Goal: Information Seeking & Learning: Check status

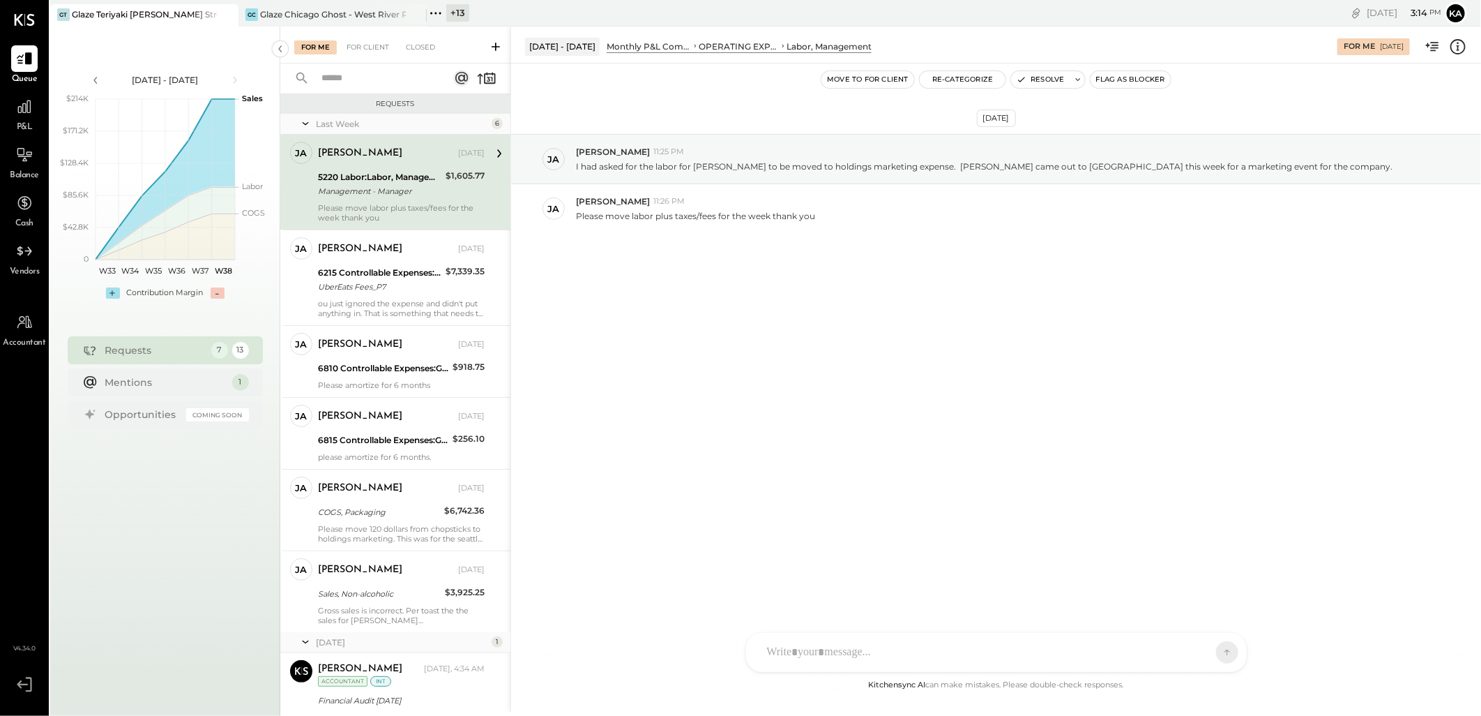
click at [1468, 42] on div "[DATE] - [DATE] Monthly P&L Comparison OPERATING EXPENSES (EBITDA) LABOR Labor,…" at bounding box center [996, 45] width 970 height 28
click at [1460, 43] on icon at bounding box center [1458, 47] width 18 height 18
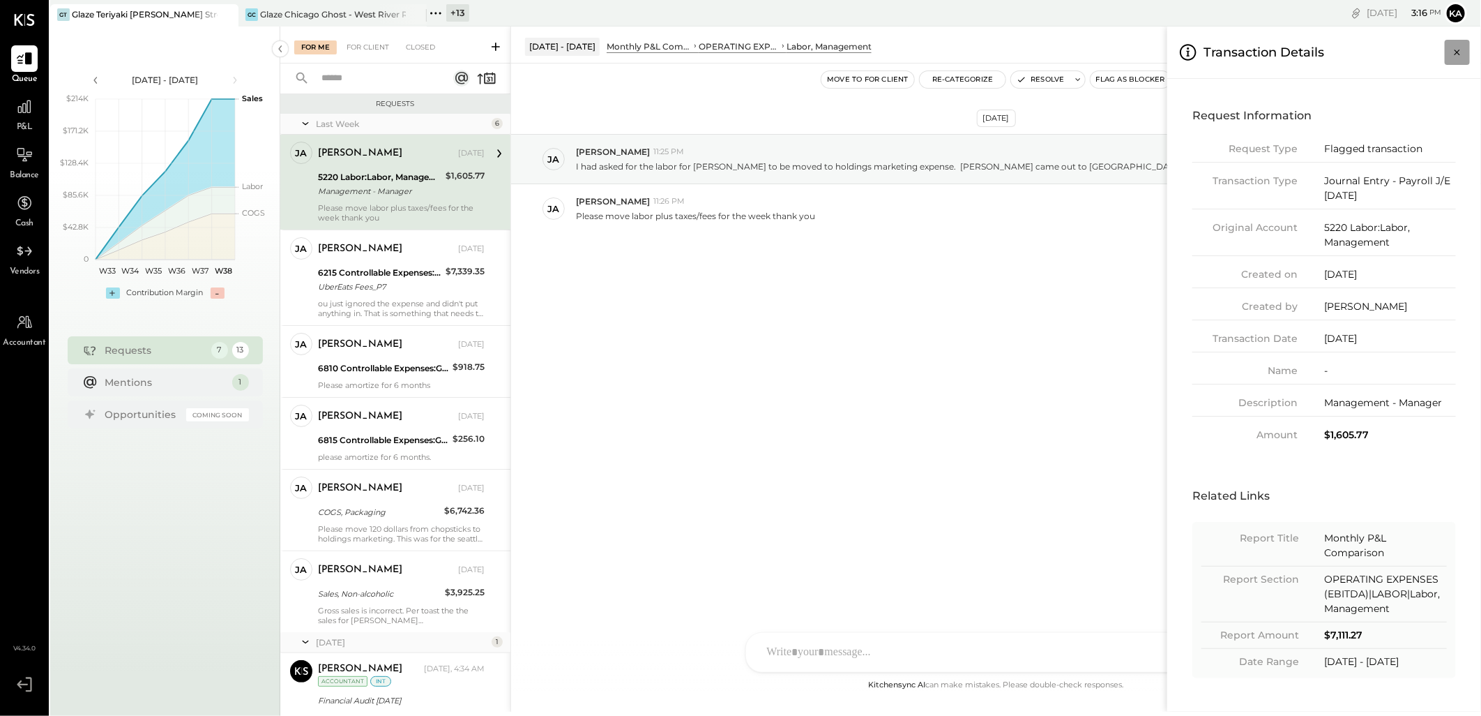
click at [1462, 49] on icon "Close panel" at bounding box center [1458, 52] width 14 height 14
